Goal: Task Accomplishment & Management: Use online tool/utility

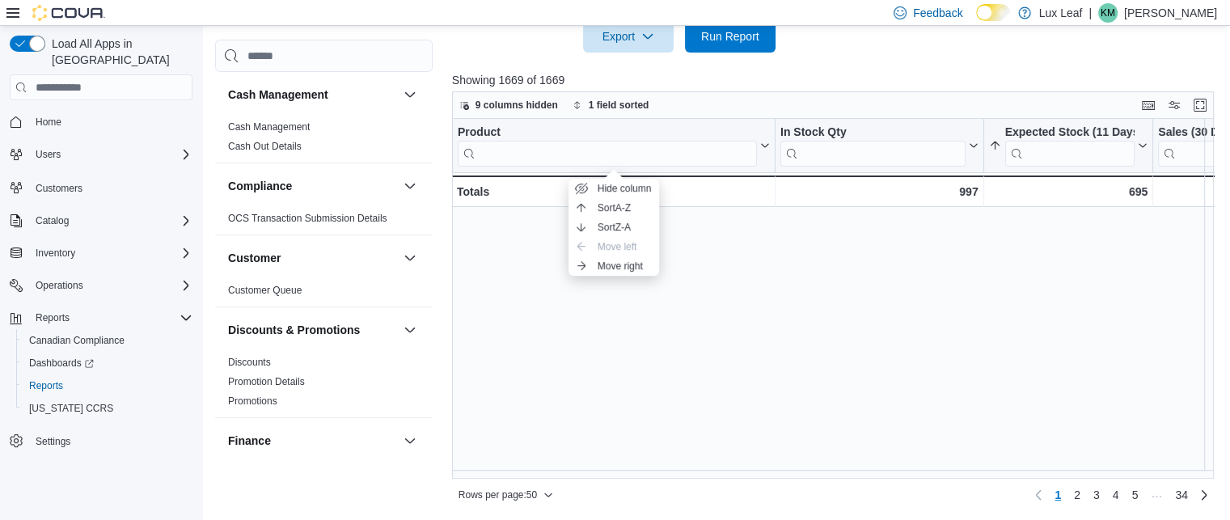
scroll to position [493, 0]
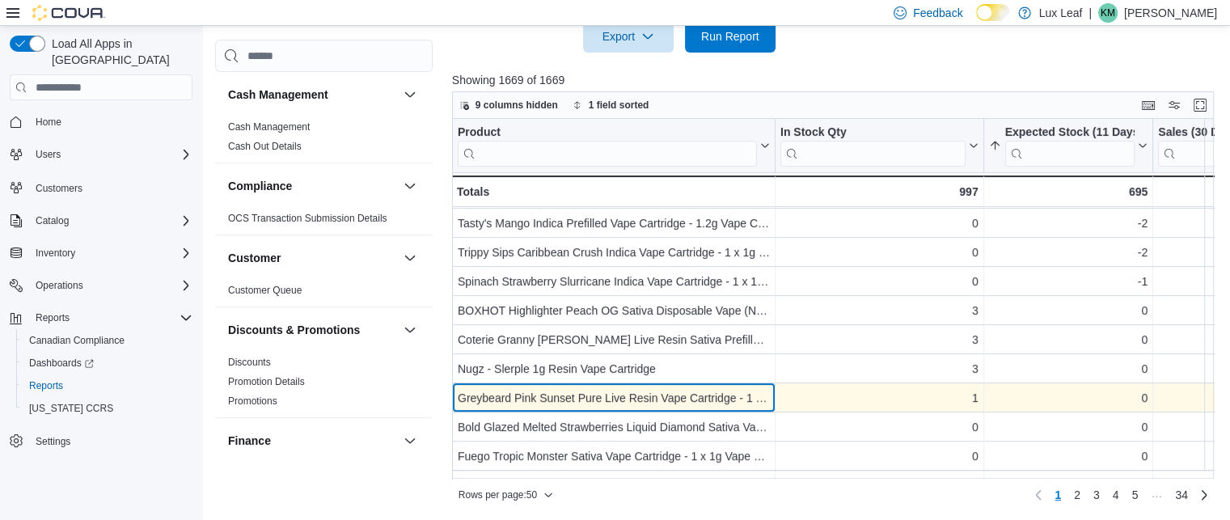
click at [538, 407] on div "Greybeard Pink Sunset Pure Live Resin Vape Cartridge - 1 x 1g 510 Vape Cart" at bounding box center [614, 397] width 312 height 19
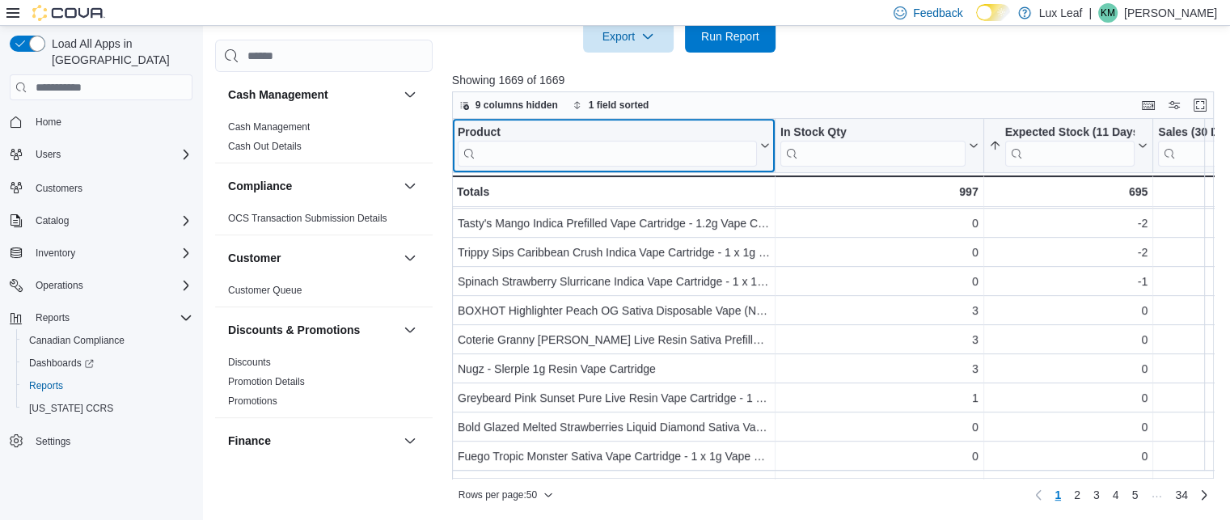
click at [521, 145] on input "search" at bounding box center [607, 154] width 299 height 26
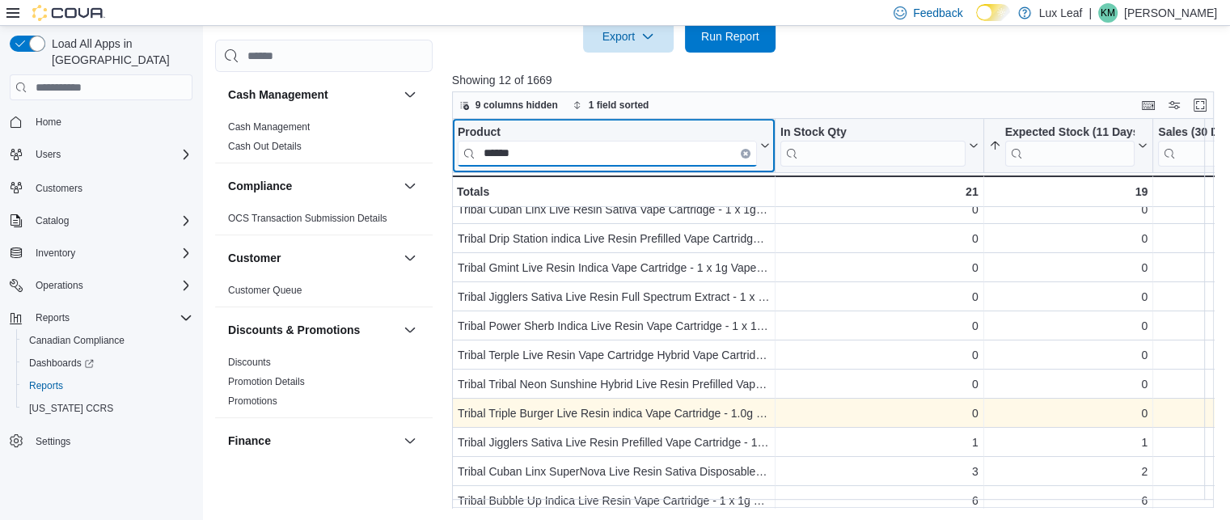
scroll to position [0, 0]
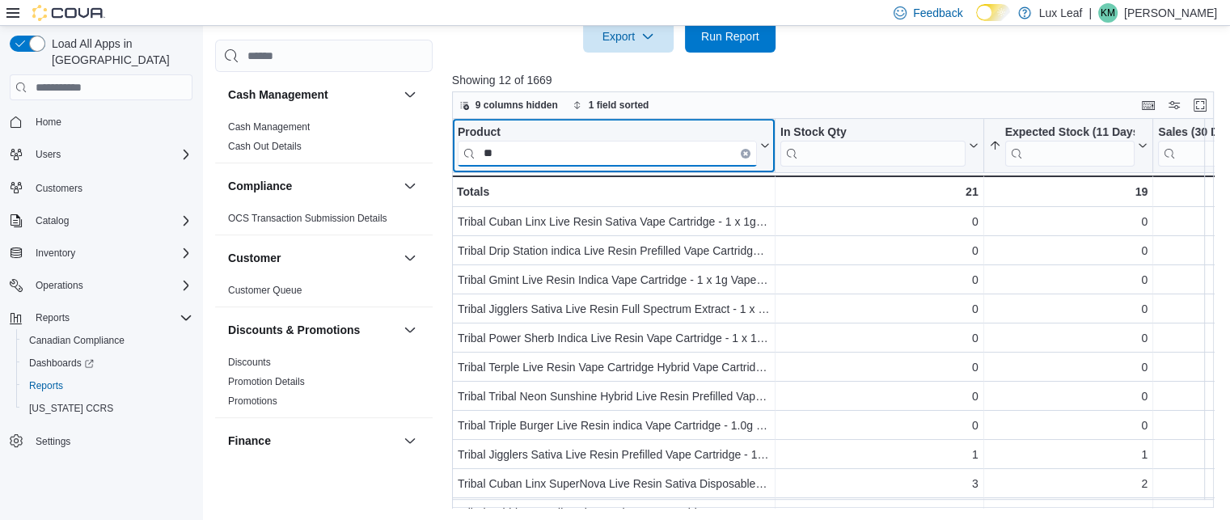
type input "*"
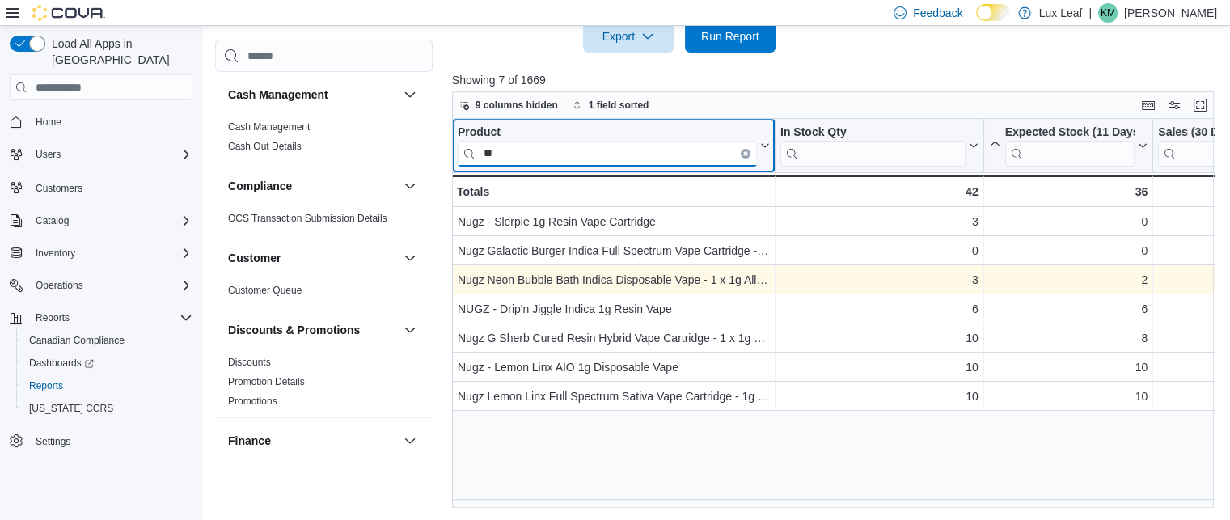
type input "*"
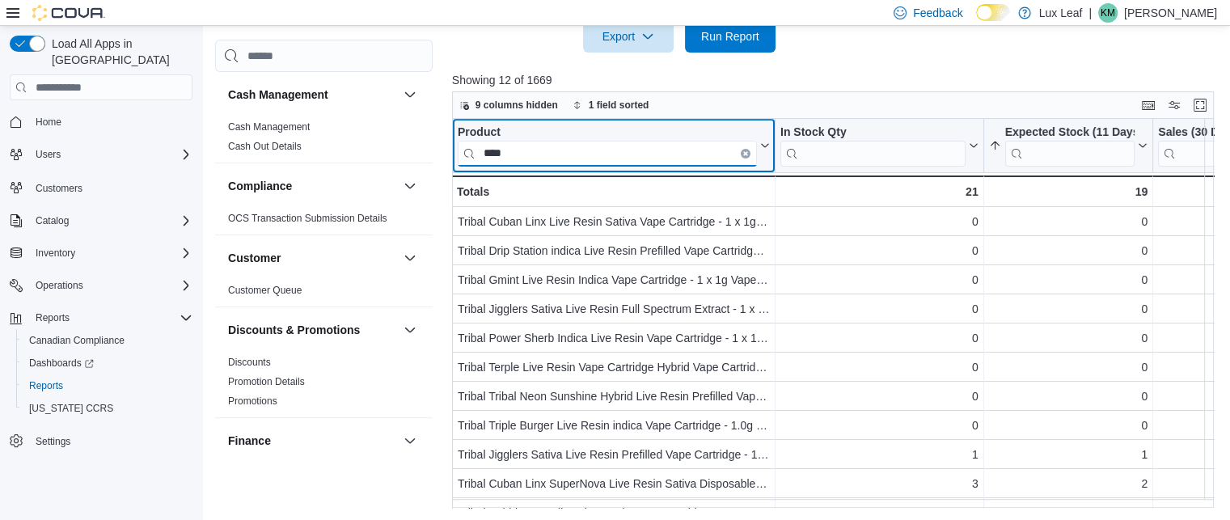
type input "****"
click at [747, 151] on button "Clear input" at bounding box center [746, 154] width 10 height 10
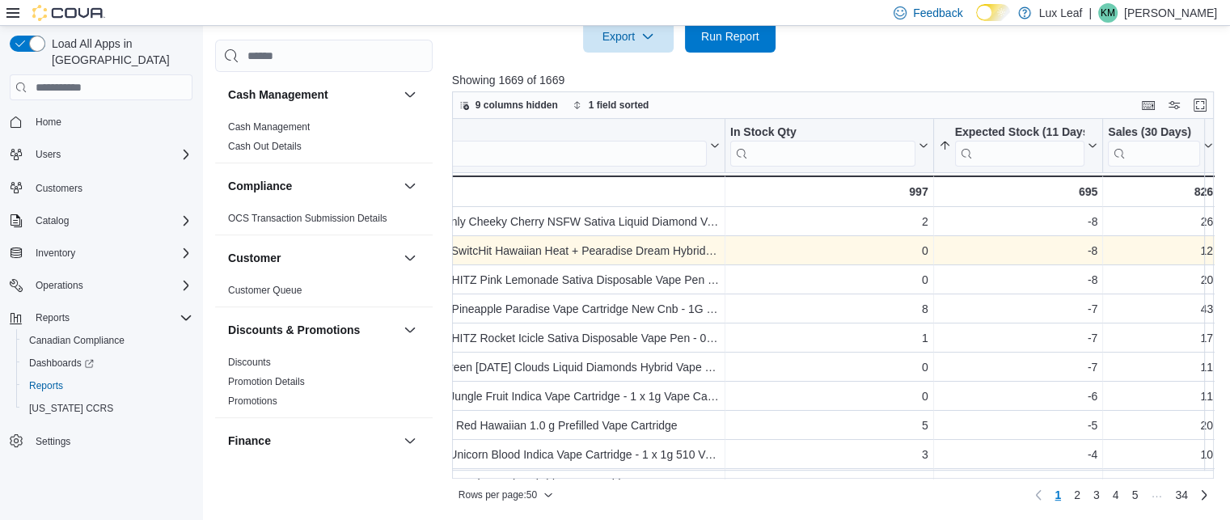
scroll to position [0, 55]
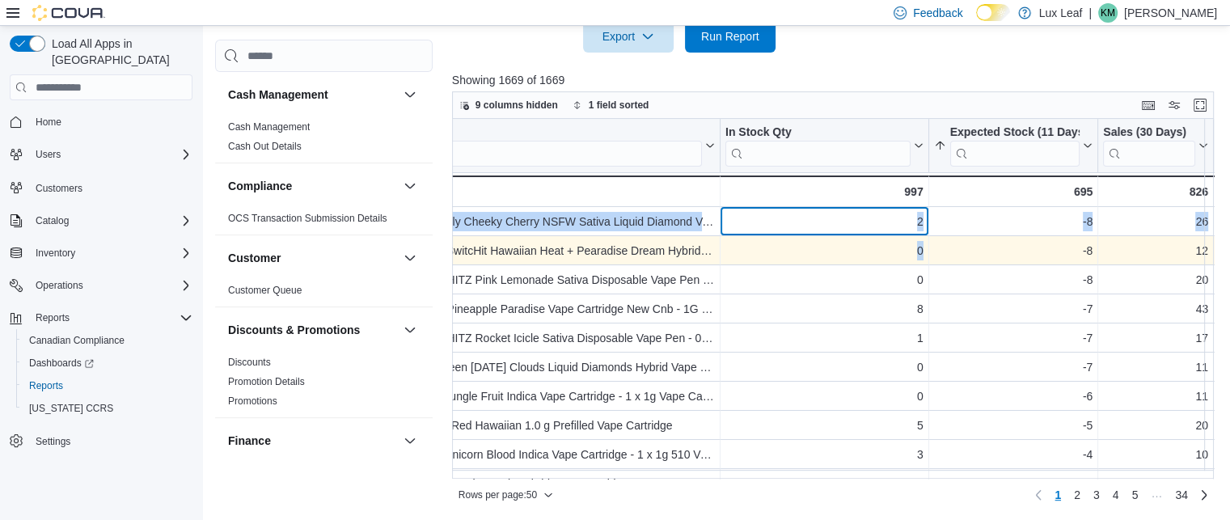
drag, startPoint x: 886, startPoint y: 233, endPoint x: 932, endPoint y: 243, distance: 47.3
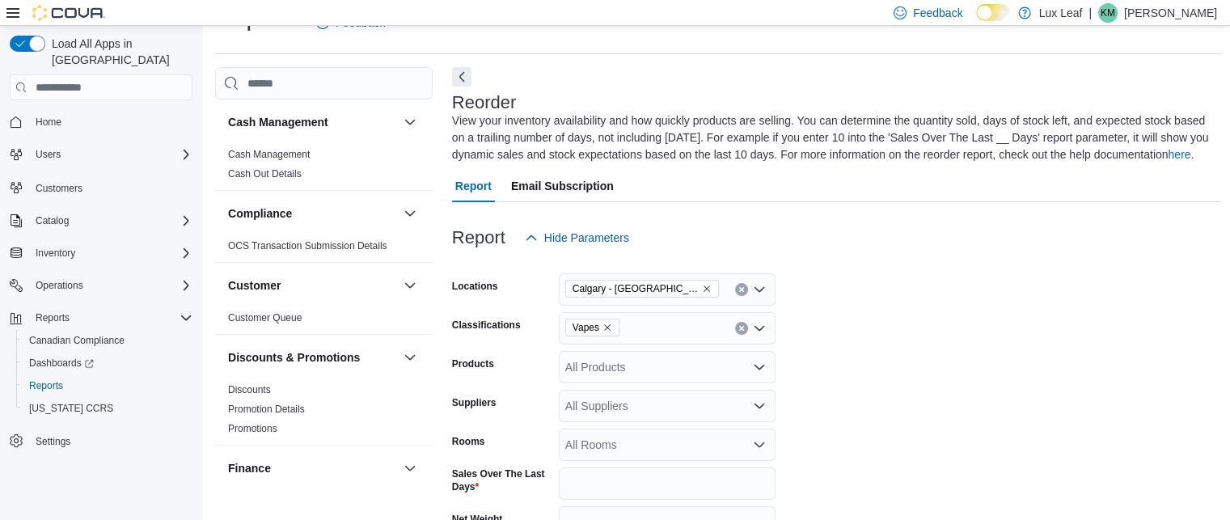
scroll to position [36, 0]
click at [603, 328] on icon "Remove Vapes from selection in this group" at bounding box center [607, 328] width 10 height 10
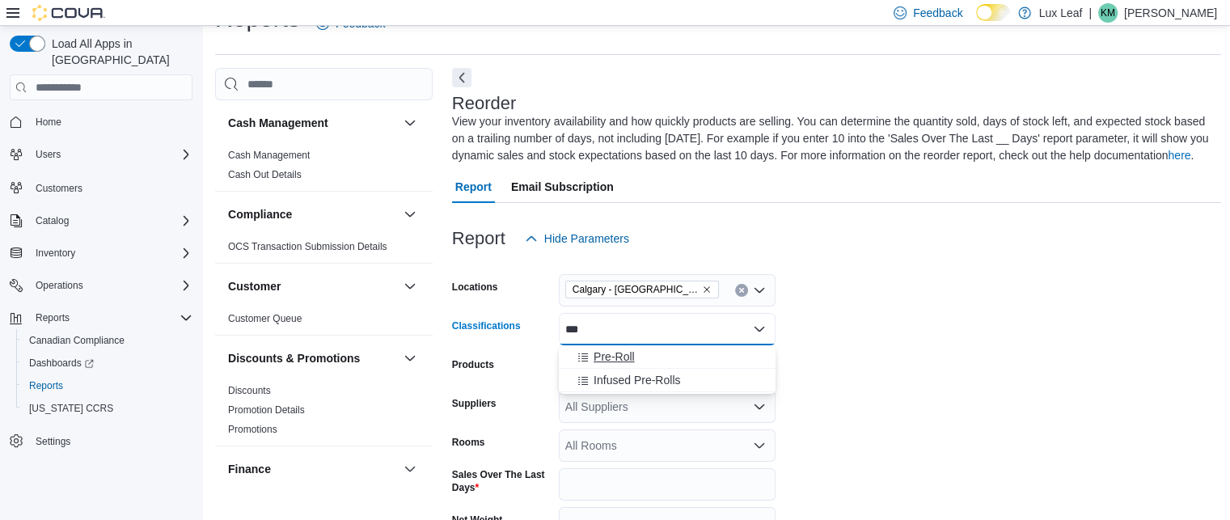
type input "***"
click at [611, 357] on span "Pre-Roll" at bounding box center [613, 356] width 41 height 16
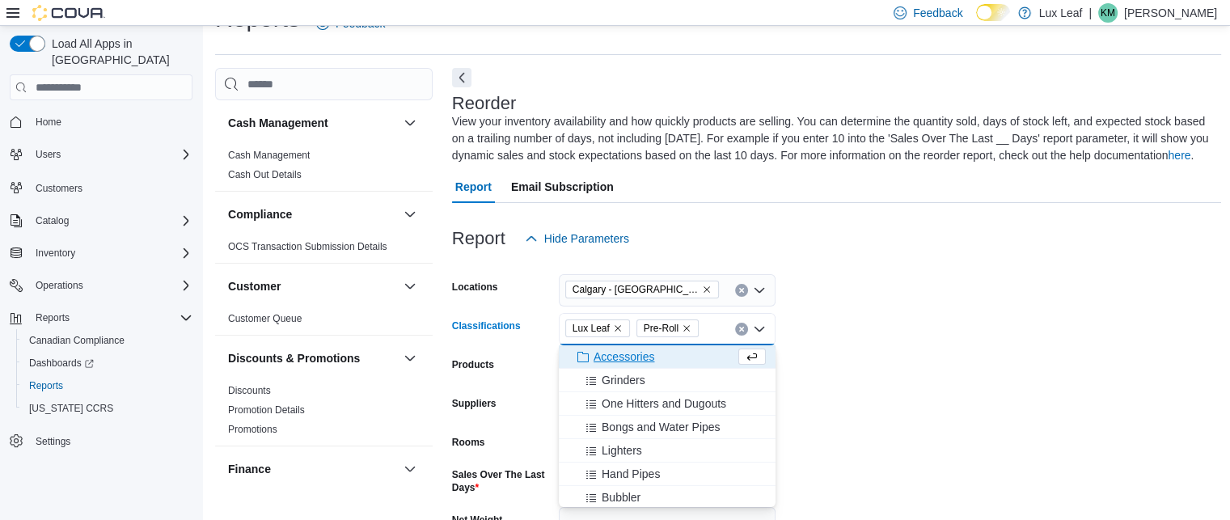
click at [614, 329] on icon "Remove Lux Leaf from selection in this group" at bounding box center [617, 328] width 6 height 6
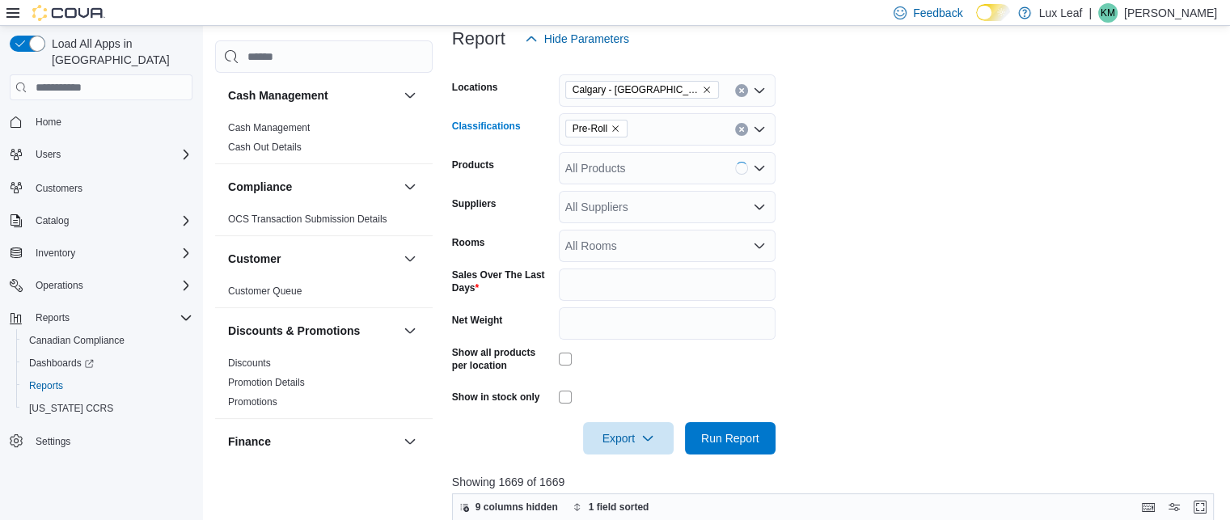
scroll to position [237, 0]
click at [730, 441] on span "Run Report" at bounding box center [730, 436] width 58 height 16
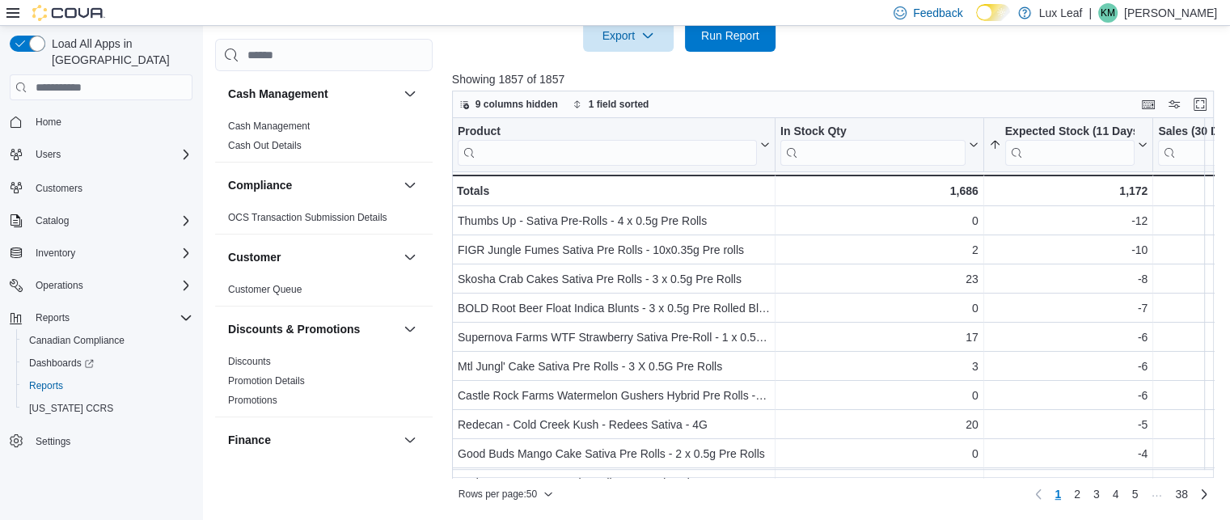
scroll to position [638, 0]
click at [572, 155] on input "search" at bounding box center [607, 154] width 299 height 26
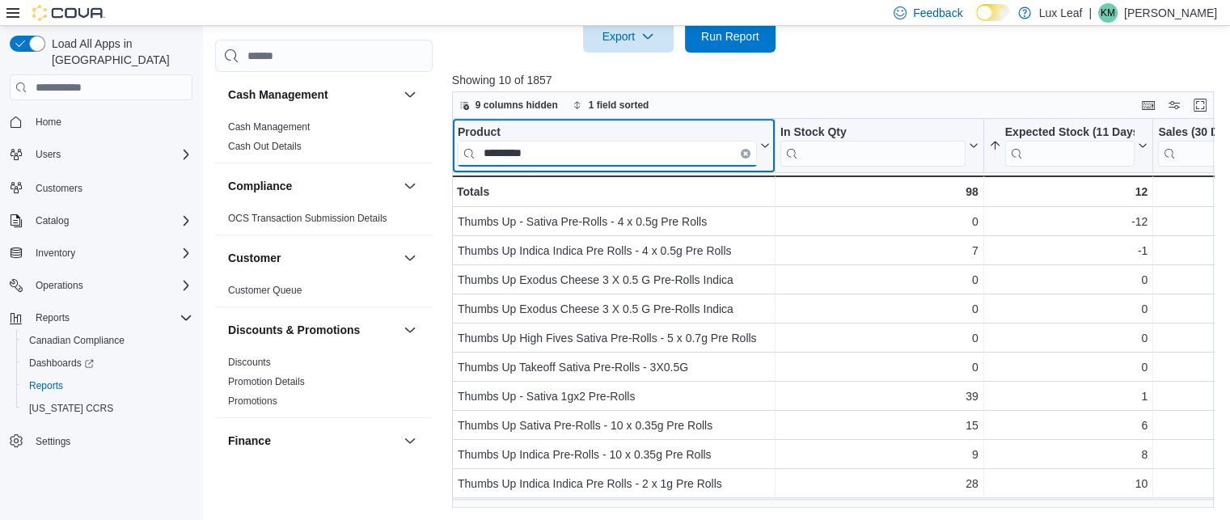
type input "*********"
click at [741, 150] on button "Clear input" at bounding box center [746, 154] width 10 height 10
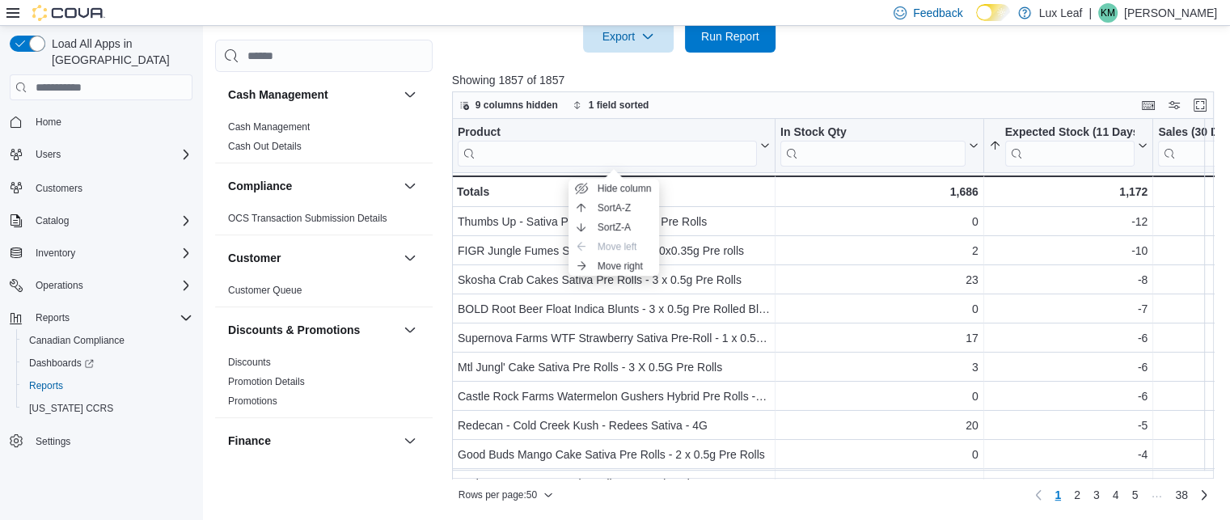
click at [845, 65] on div at bounding box center [837, 62] width 770 height 19
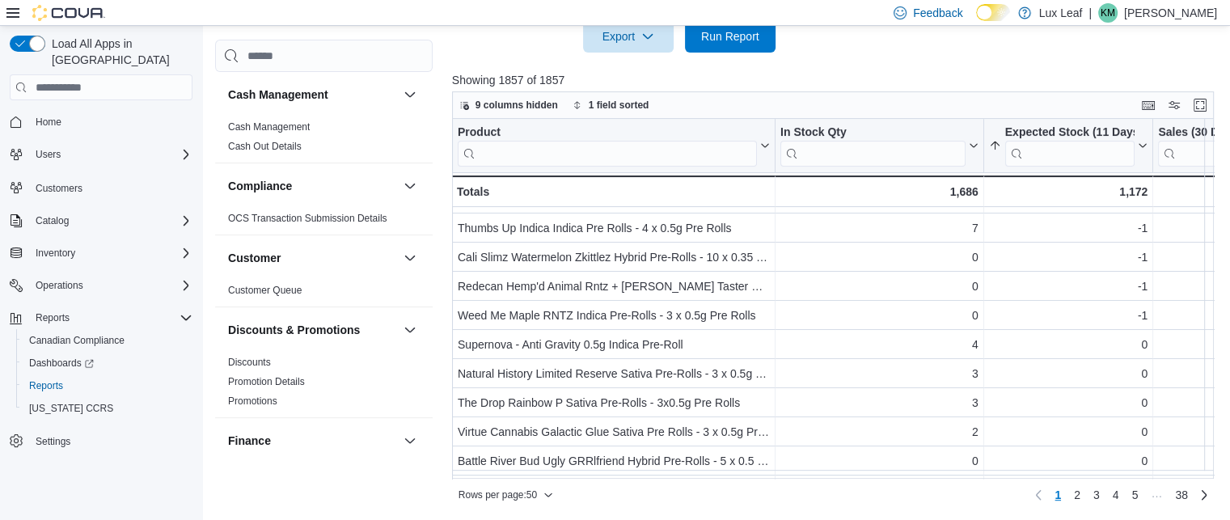
scroll to position [277, 0]
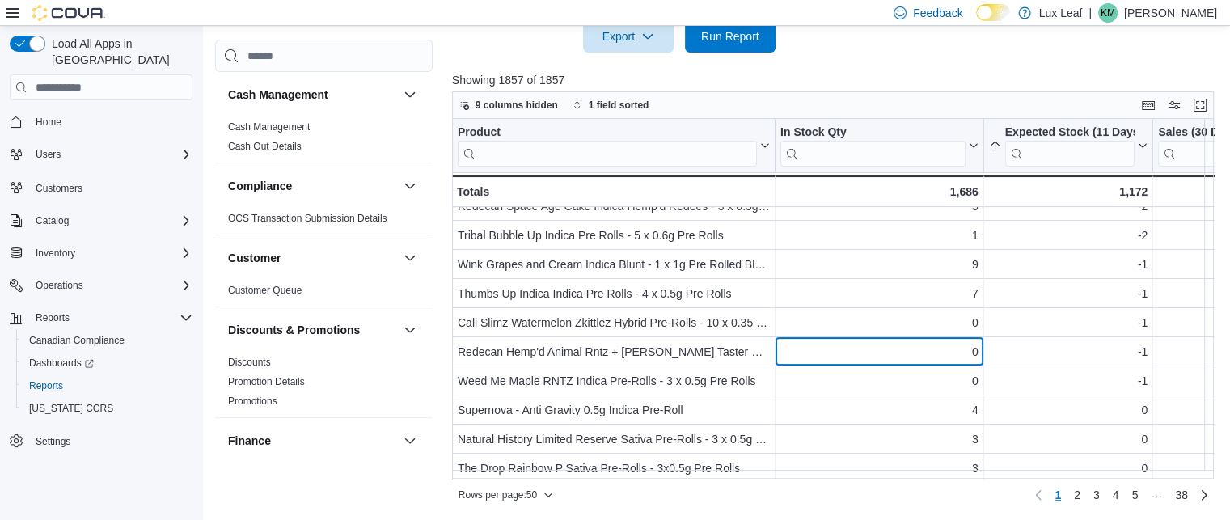
click at [893, 354] on div "0" at bounding box center [879, 351] width 198 height 19
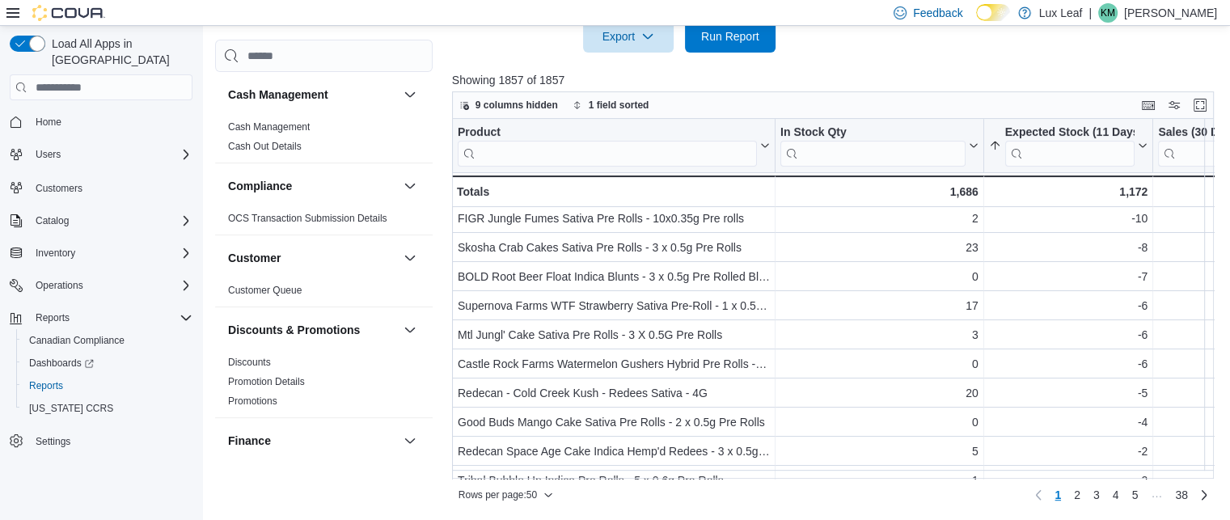
scroll to position [32, 0]
click at [578, 154] on input "search" at bounding box center [607, 154] width 299 height 26
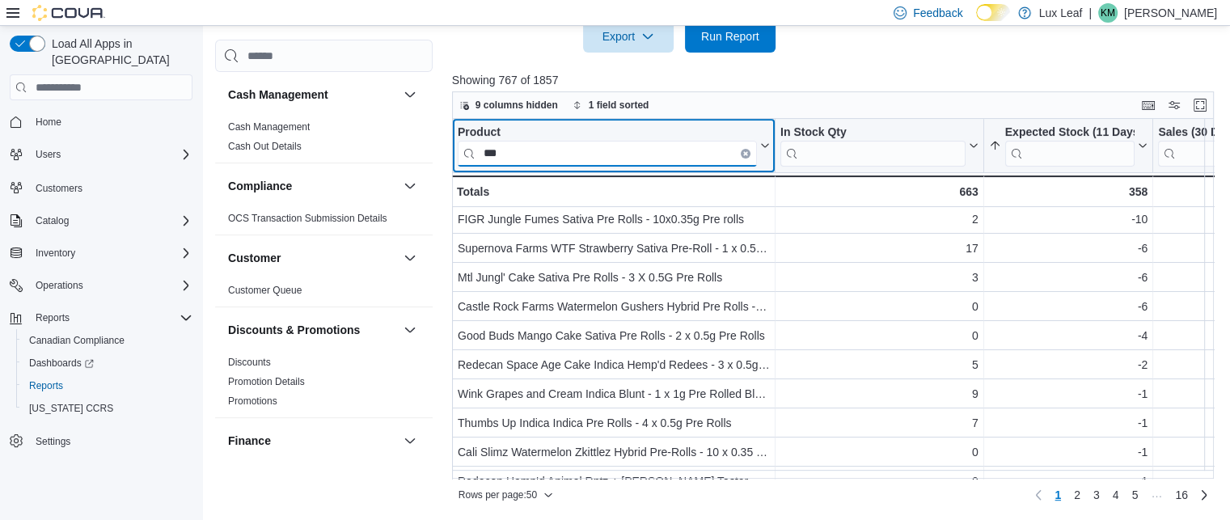
scroll to position [0, 0]
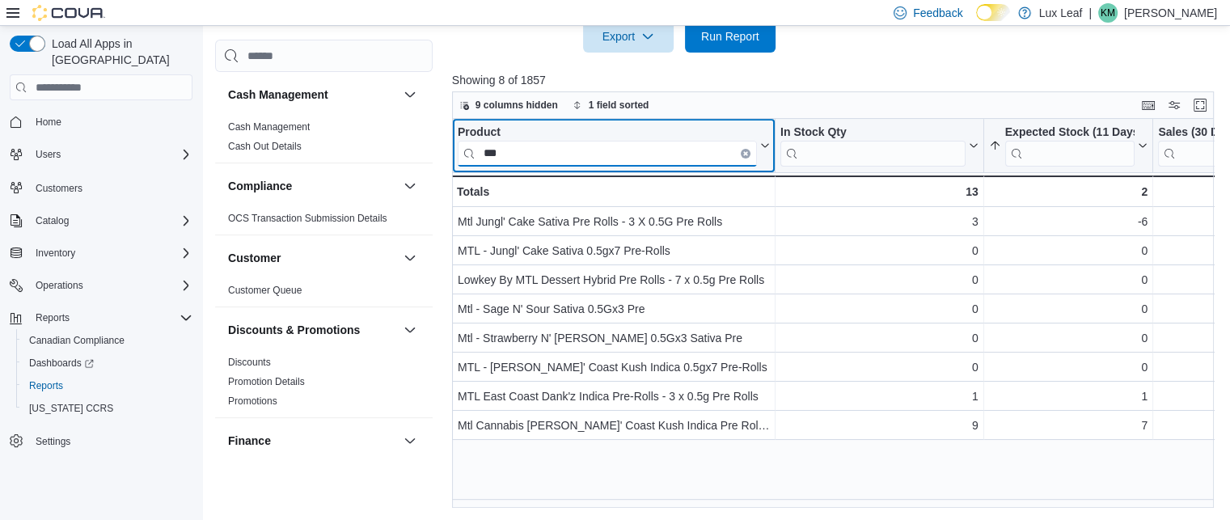
type input "***"
